Goal: Task Accomplishment & Management: Use online tool/utility

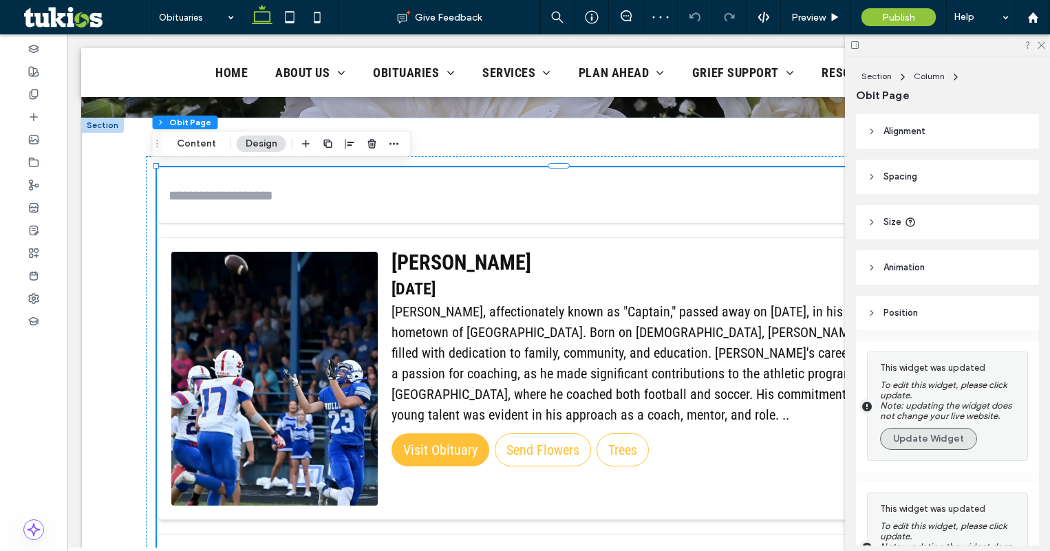
click at [915, 446] on button "Update Widget" at bounding box center [928, 439] width 97 height 22
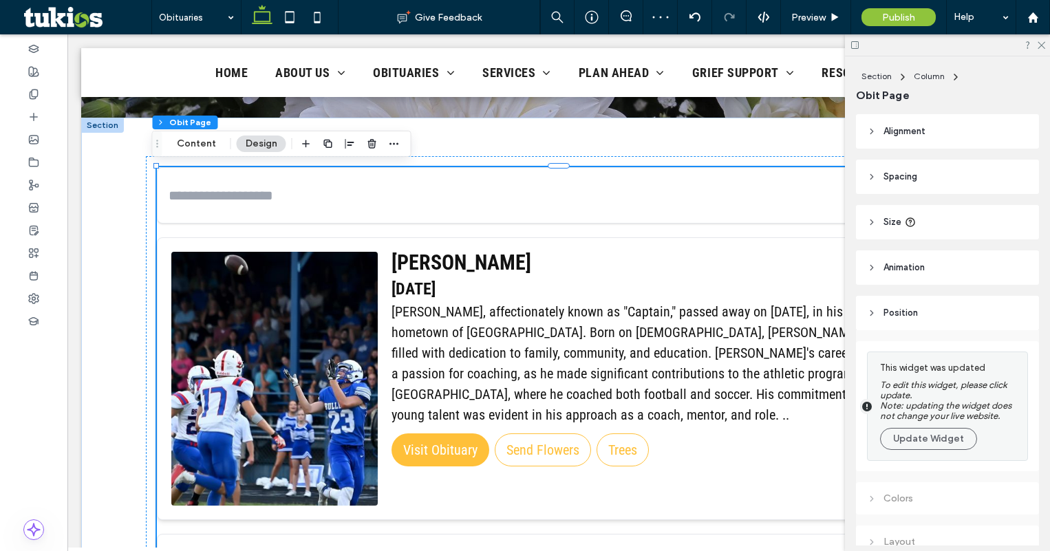
click at [915, 446] on button "Update Widget" at bounding box center [928, 439] width 97 height 22
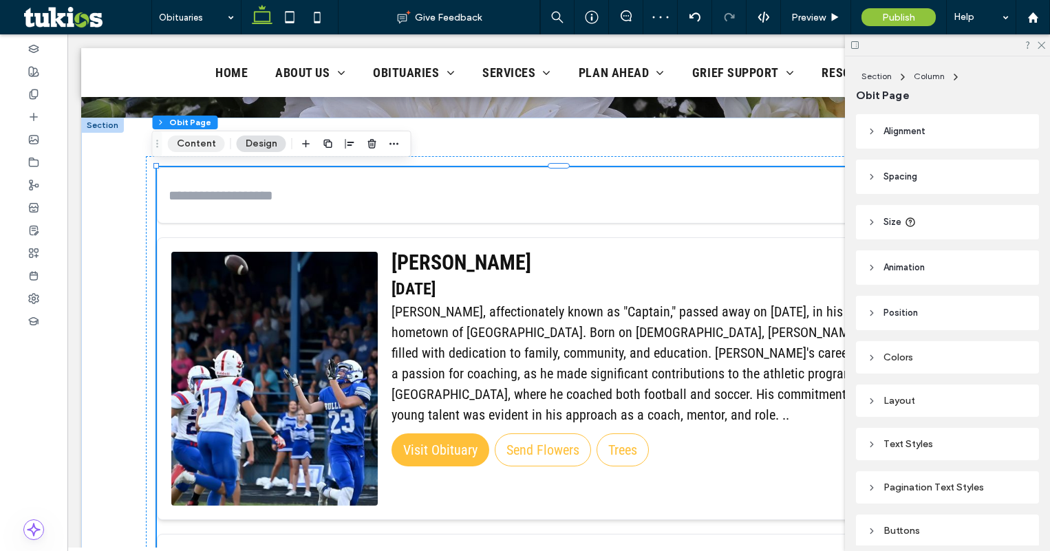
click at [213, 142] on button "Content" at bounding box center [196, 144] width 57 height 17
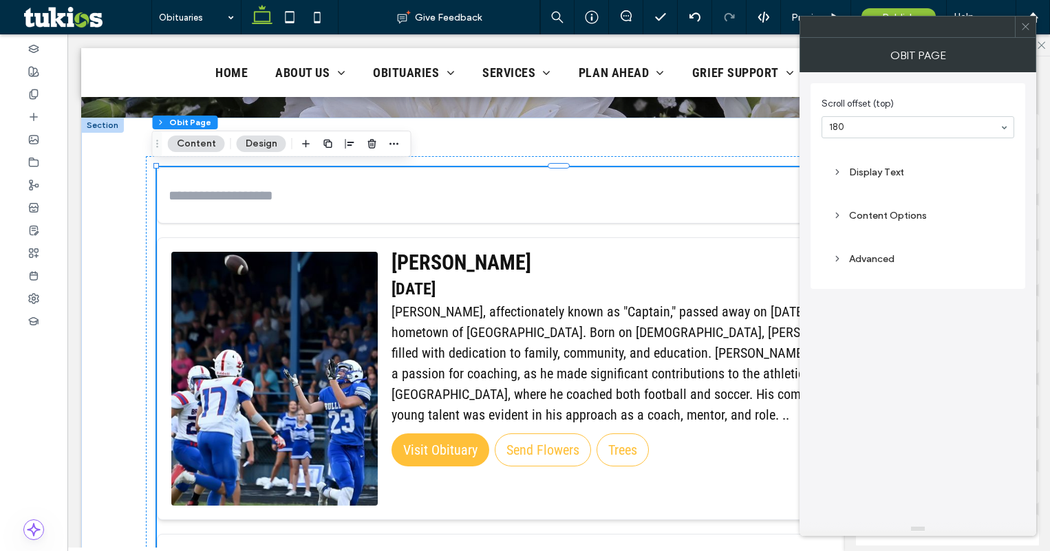
click at [878, 181] on div "Display Text" at bounding box center [918, 172] width 171 height 19
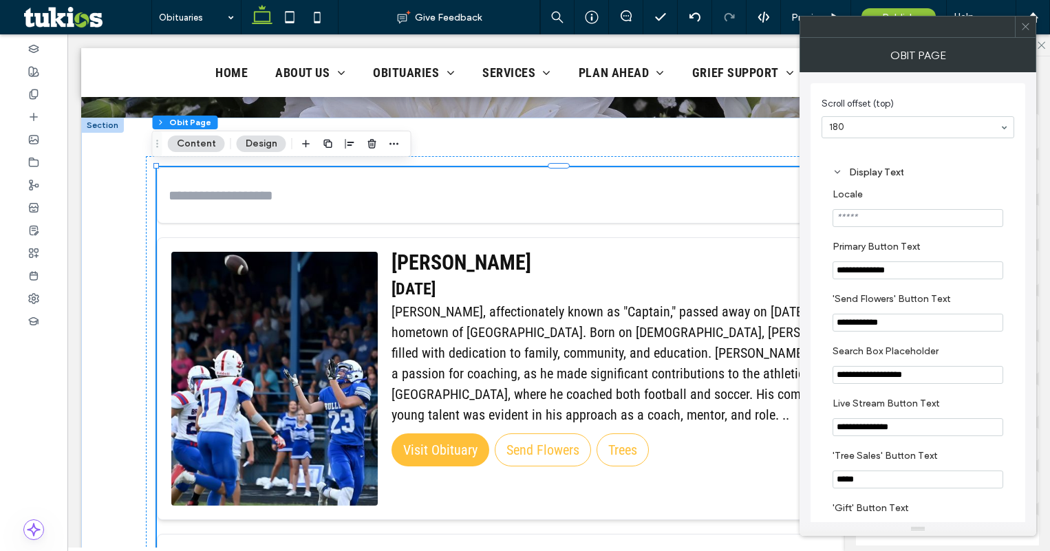
click at [881, 175] on div "Display Text" at bounding box center [918, 173] width 171 height 12
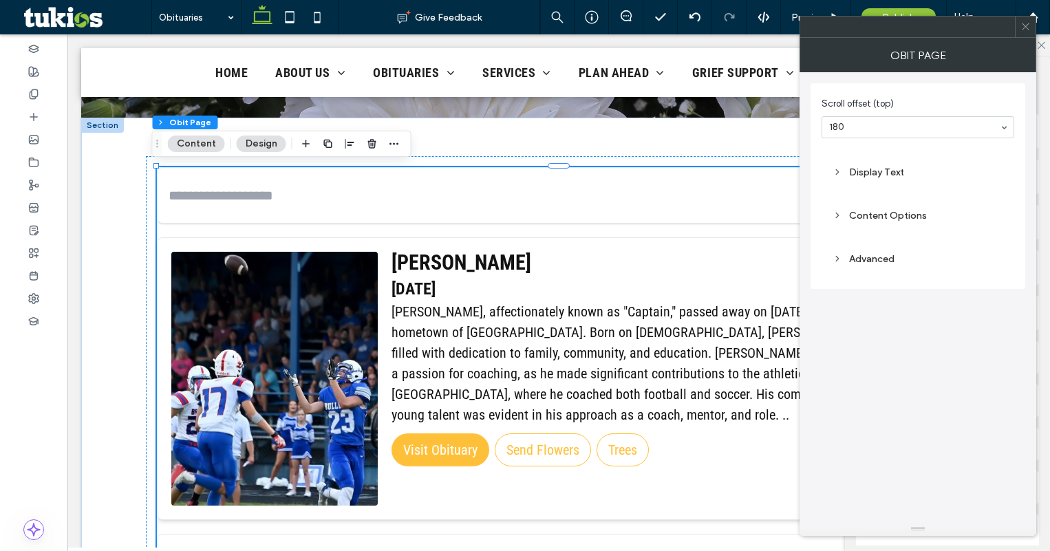
click at [879, 204] on div "Content Options" at bounding box center [918, 216] width 193 height 32
click at [889, 210] on div "Content Options" at bounding box center [918, 216] width 171 height 12
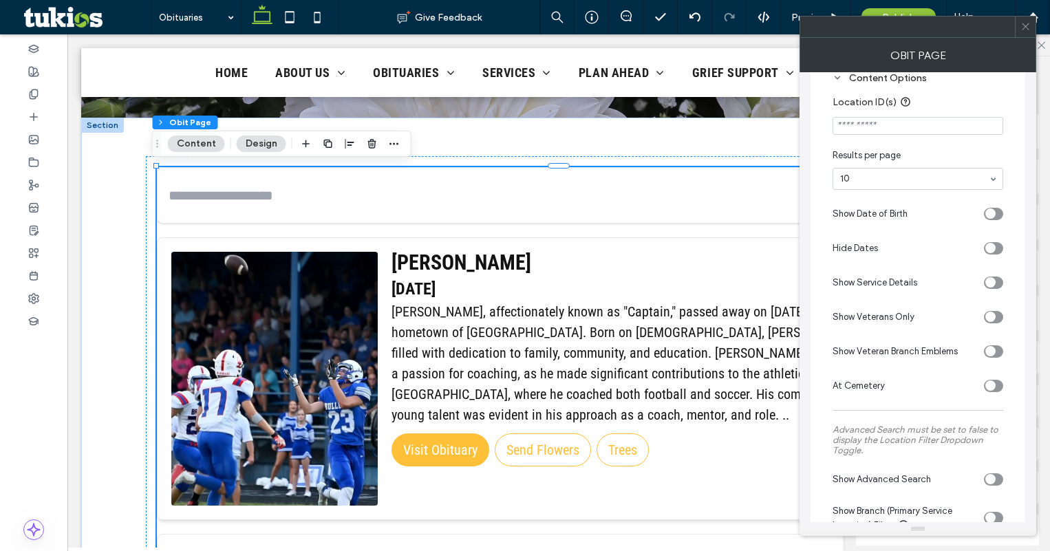
scroll to position [206, 0]
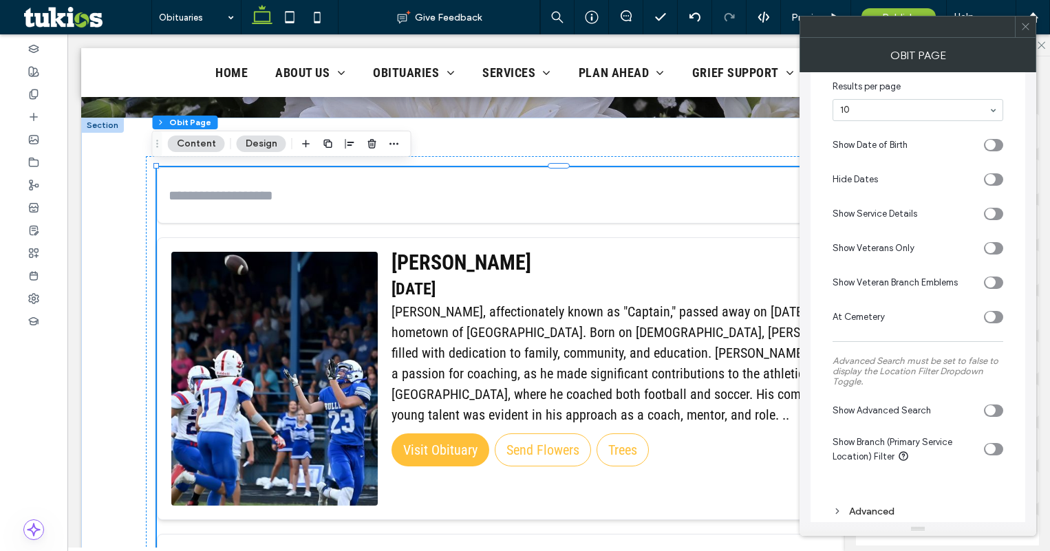
click at [992, 416] on div "toggle" at bounding box center [993, 411] width 19 height 12
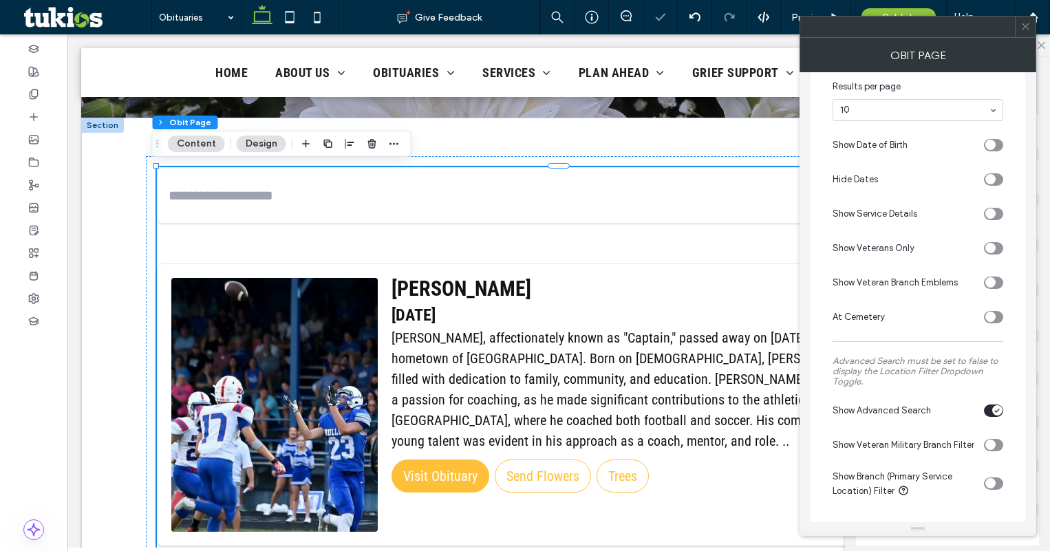
click at [1027, 25] on use at bounding box center [1025, 26] width 7 height 7
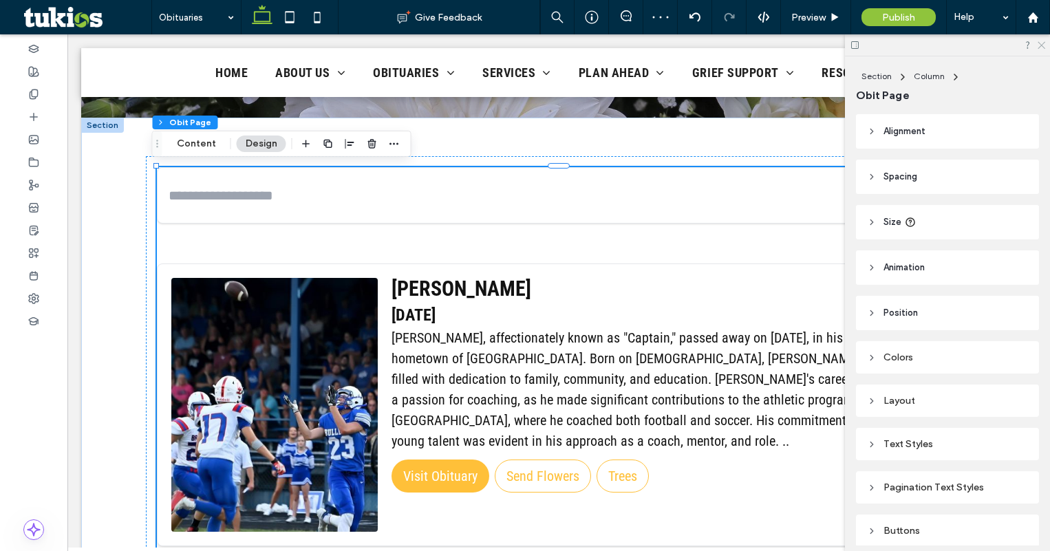
click at [1043, 47] on icon at bounding box center [1040, 44] width 9 height 9
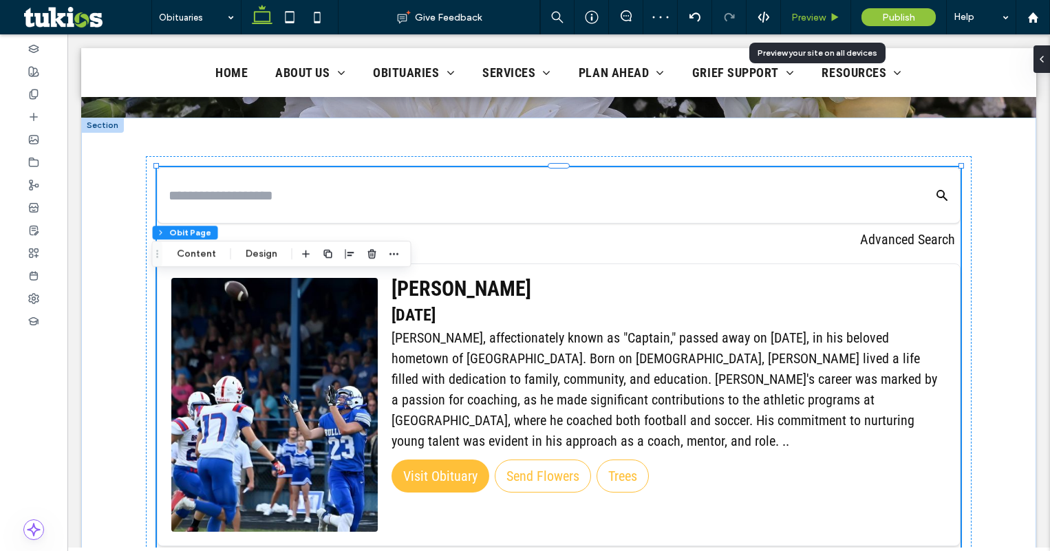
click at [810, 17] on span "Preview" at bounding box center [808, 18] width 34 height 12
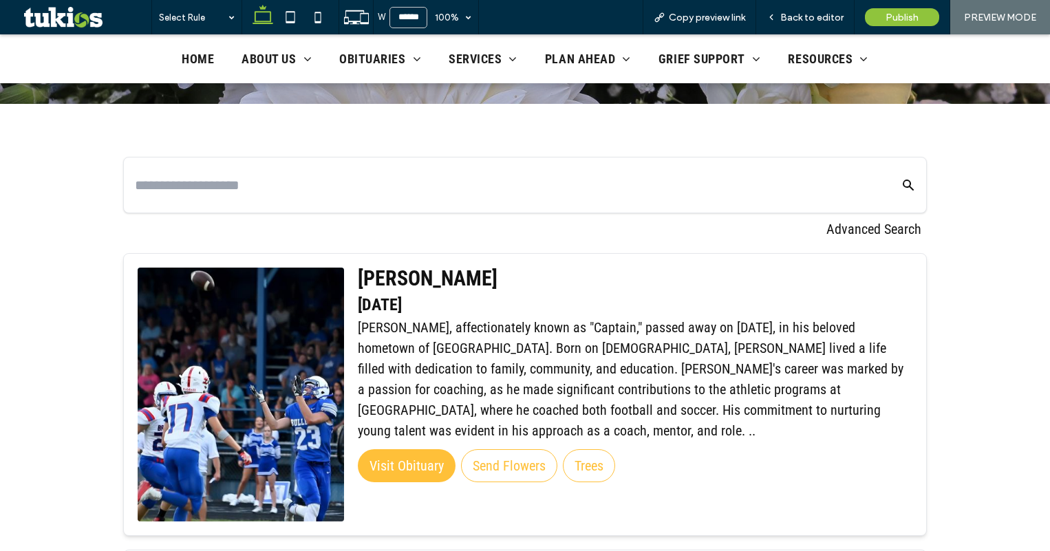
scroll to position [275, 0]
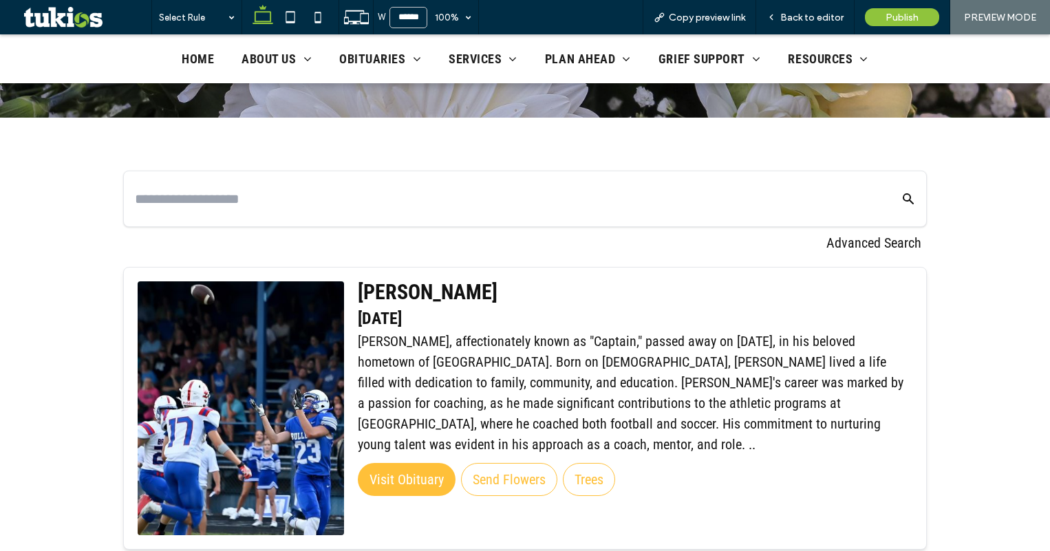
click at [833, 243] on button "Advanced Search" at bounding box center [873, 243] width 95 height 21
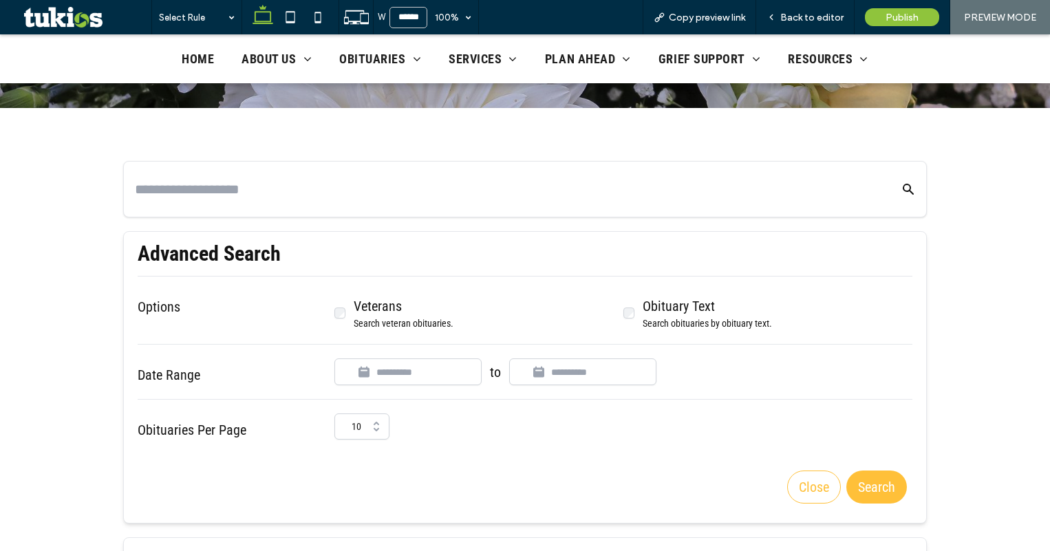
scroll to position [344, 0]
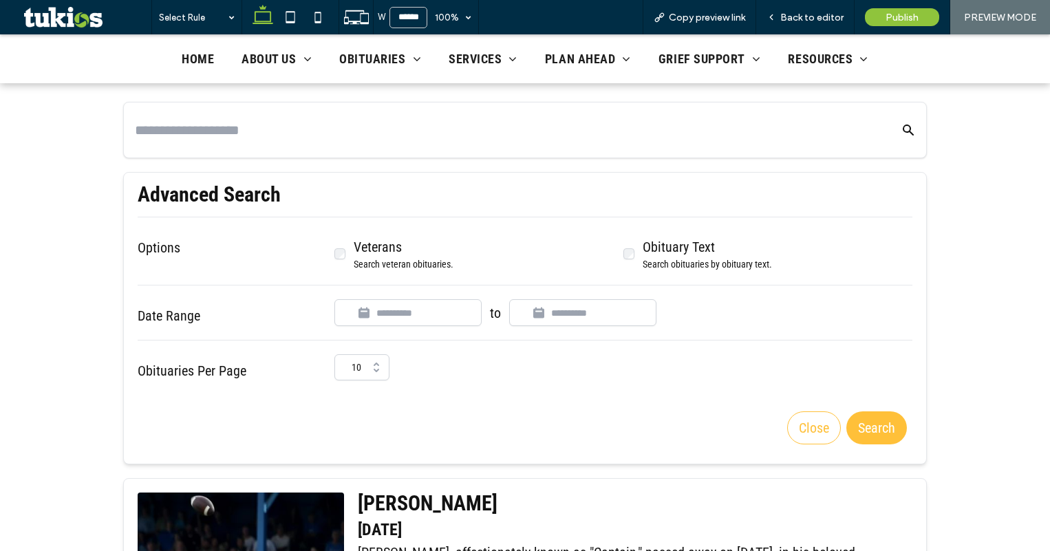
click at [342, 255] on div "Veterans Search veteran obituaries." at bounding box center [393, 254] width 119 height 34
click at [352, 382] on div "Advanced Search Options Veterans Search veteran obituaries. Obituary Text Searc…" at bounding box center [525, 318] width 775 height 264
click at [369, 366] on button "10" at bounding box center [361, 367] width 55 height 26
click at [431, 385] on div "Advanced Search Options Veterans Search veteran obituaries. Obituary Text Searc…" at bounding box center [525, 318] width 775 height 264
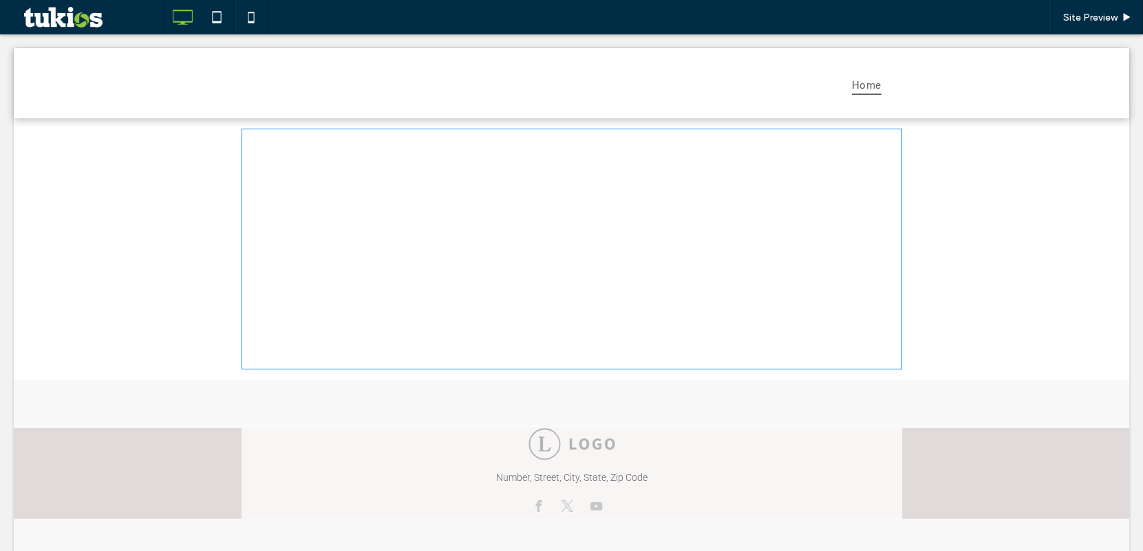
click at [559, 365] on span at bounding box center [572, 249] width 661 height 241
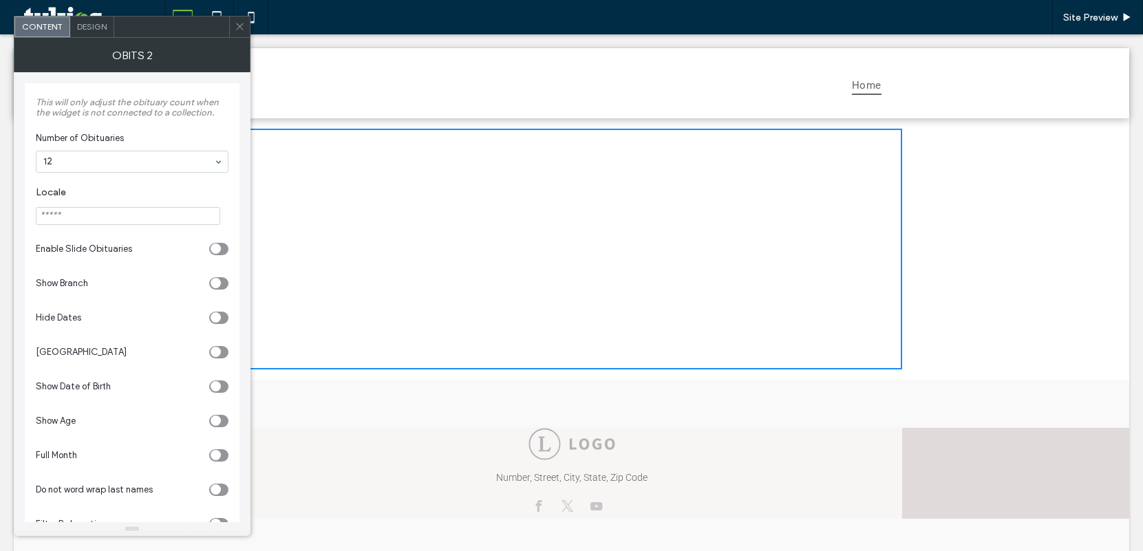
click at [217, 422] on icon "toggle" at bounding box center [216, 421] width 6 height 4
click at [217, 422] on div "toggle" at bounding box center [222, 421] width 10 height 10
click at [243, 25] on icon at bounding box center [240, 26] width 10 height 10
